Goal: Task Accomplishment & Management: Manage account settings

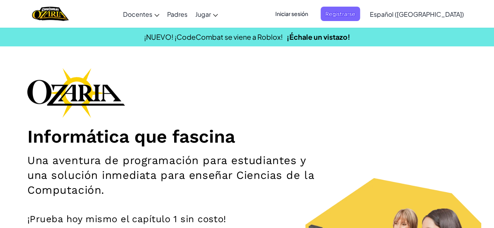
click at [312, 12] on span "Iniciar sesión" at bounding box center [292, 14] width 42 height 14
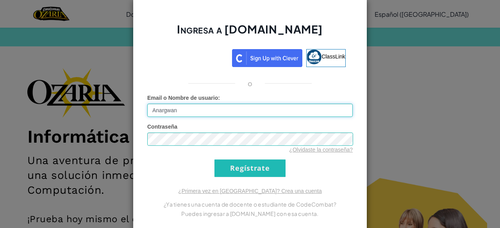
click at [188, 112] on input "Anargwan" at bounding box center [249, 110] width 205 height 13
type input "A"
type input "[EMAIL_ADDRESS][DOMAIN_NAME]"
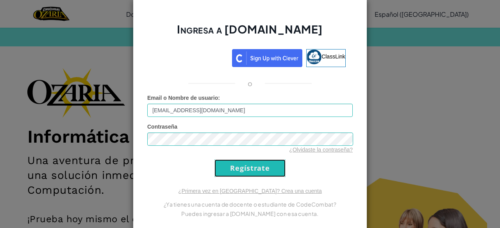
click at [277, 169] on input "Regístrate" at bounding box center [249, 169] width 71 height 18
